Goal: Navigation & Orientation: Understand site structure

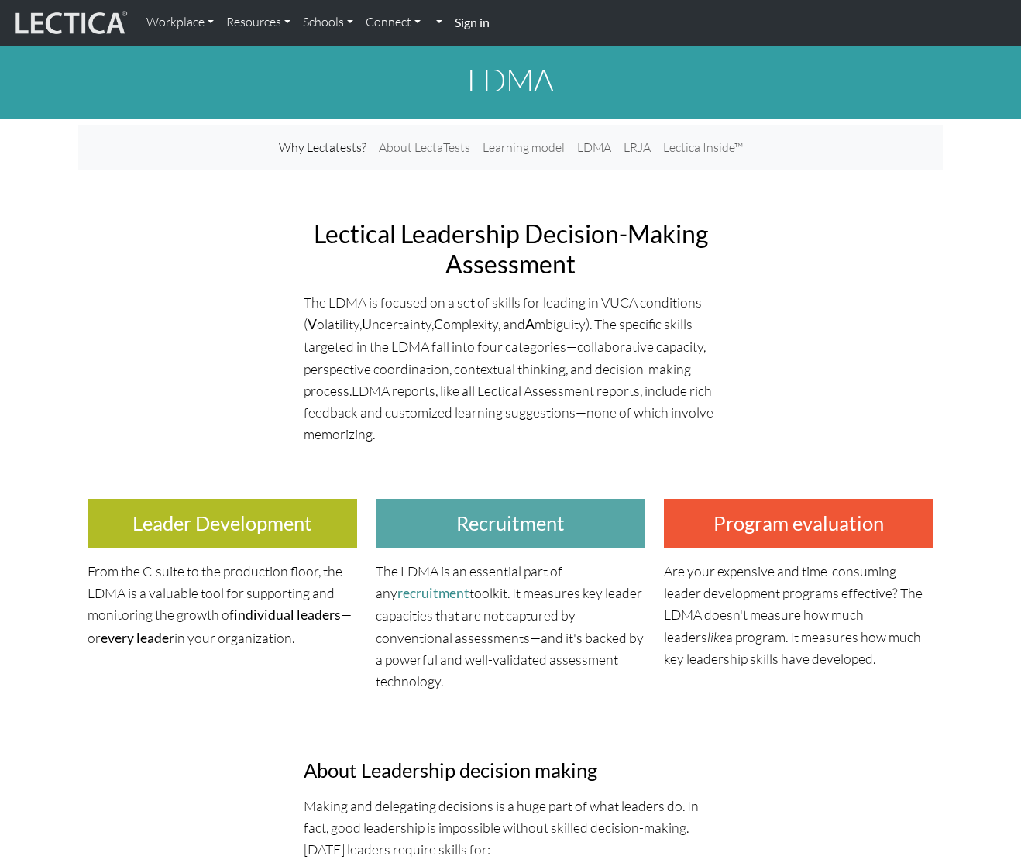
click at [338, 142] on link "Why Lectatests?" at bounding box center [323, 148] width 100 height 32
